Goal: Task Accomplishment & Management: Manage account settings

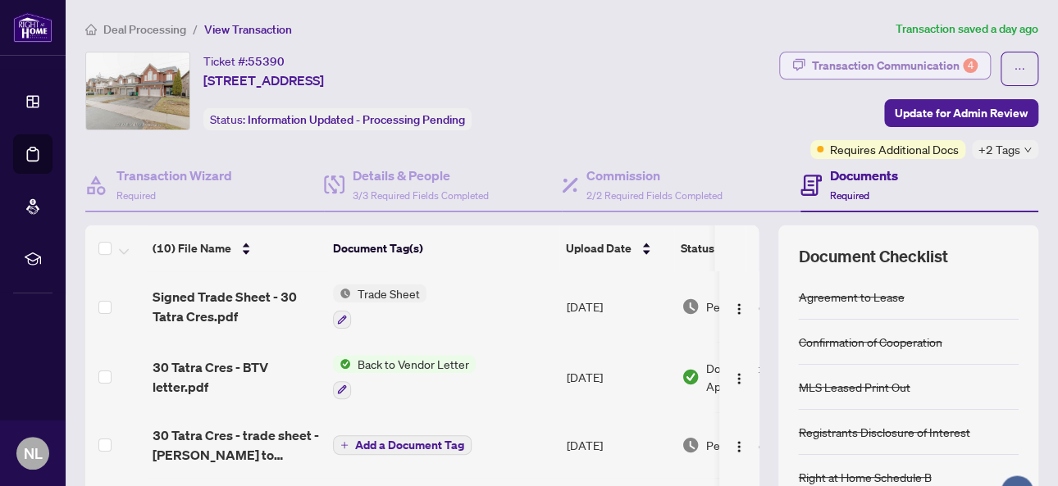
click at [876, 52] on div "Transaction Communication 4" at bounding box center [895, 65] width 166 height 26
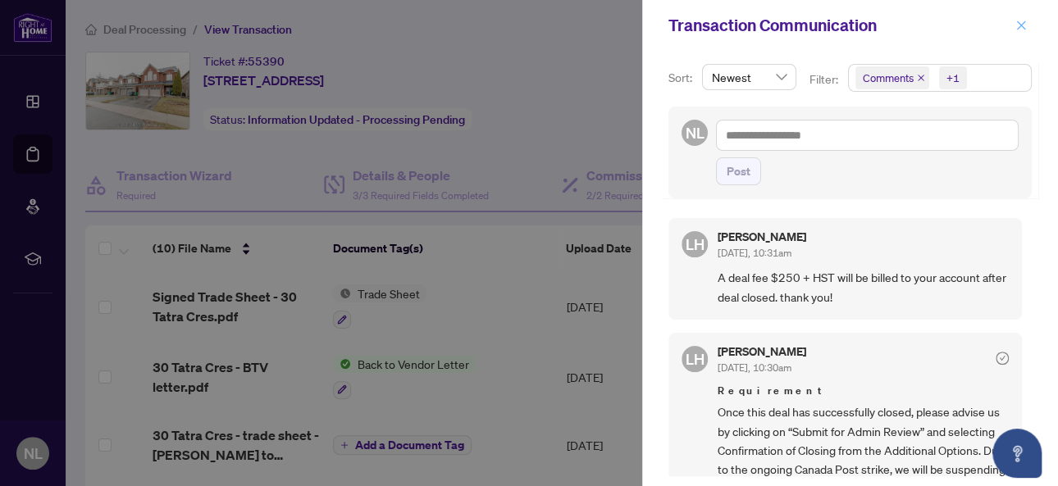
click at [1024, 24] on icon "close" at bounding box center [1020, 25] width 11 height 11
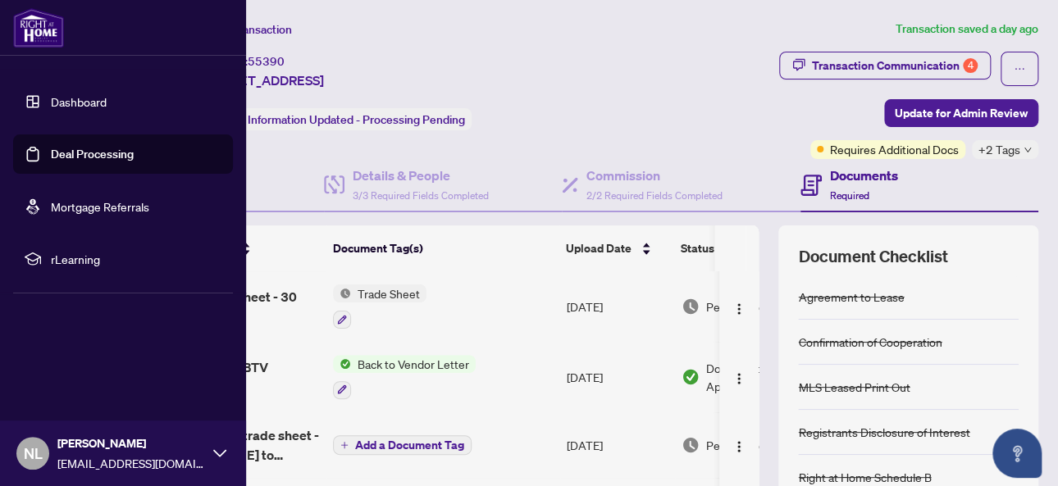
click at [51, 161] on link "Deal Processing" at bounding box center [92, 154] width 83 height 15
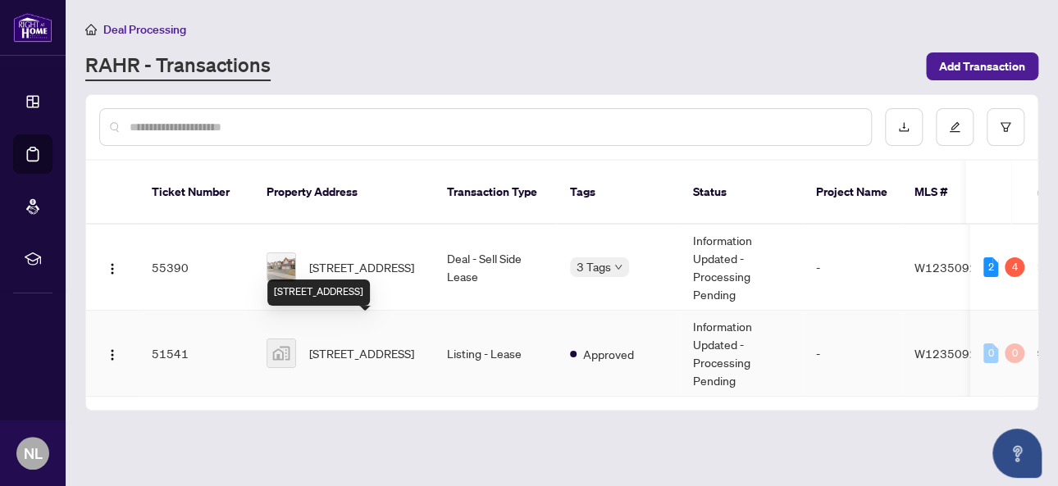
click at [358, 344] on span "[STREET_ADDRESS]" at bounding box center [361, 353] width 105 height 18
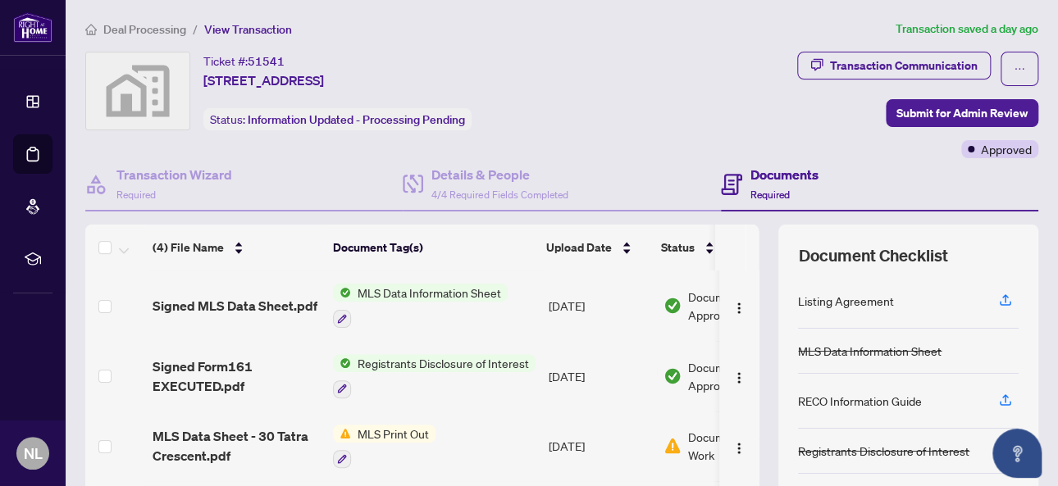
click at [775, 179] on h4 "Documents" at bounding box center [784, 175] width 68 height 20
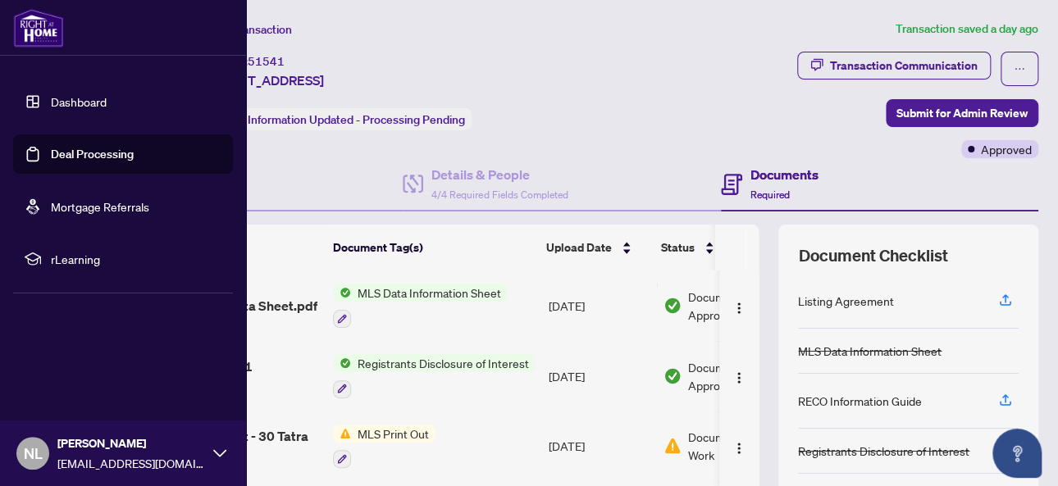
click at [116, 153] on link "Deal Processing" at bounding box center [92, 154] width 83 height 15
